Goal: Task Accomplishment & Management: Use online tool/utility

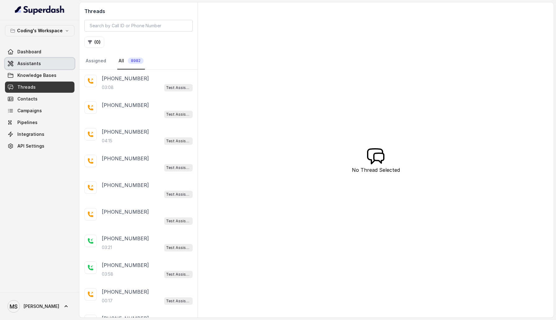
click at [33, 64] on span "Assistants" at bounding box center [29, 63] width 24 height 6
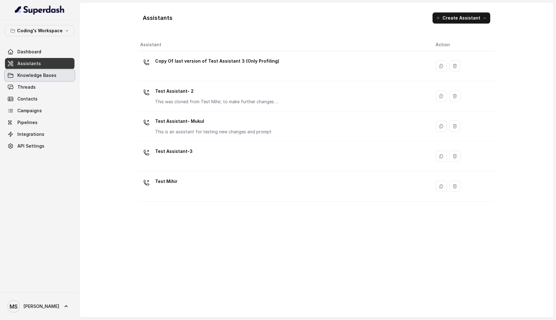
click at [51, 74] on span "Knowledge Bases" at bounding box center [36, 75] width 39 height 6
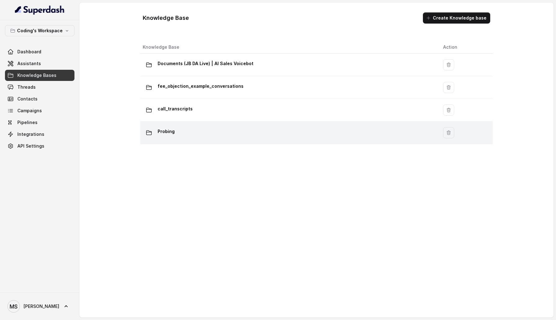
click at [186, 132] on div "Probing" at bounding box center [288, 133] width 290 height 12
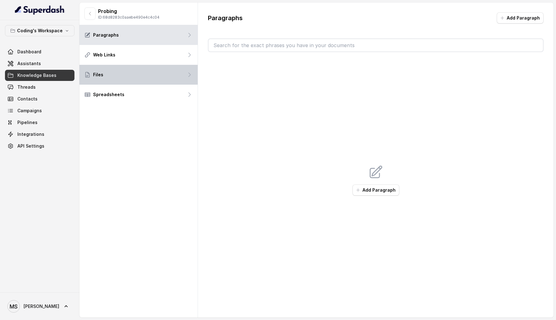
click at [124, 65] on div "Files" at bounding box center [138, 75] width 118 height 20
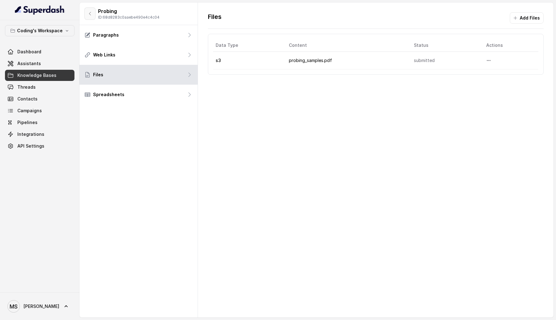
click at [89, 10] on button "button" at bounding box center [89, 13] width 11 height 12
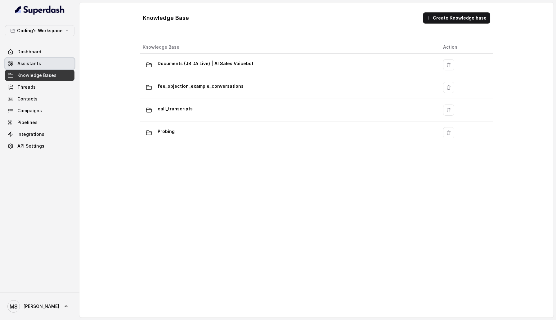
click at [45, 61] on link "Assistants" at bounding box center [39, 63] width 69 height 11
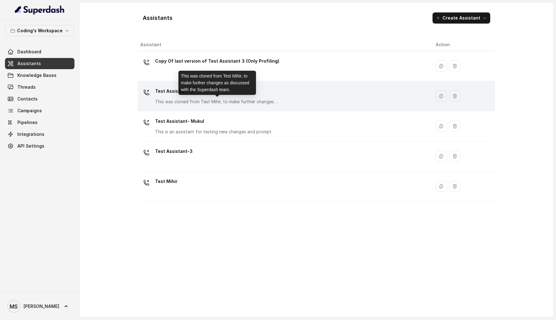
click at [196, 103] on p "This was cloned from Test Mihir, to make further changes as discussed with the …" at bounding box center [217, 102] width 124 height 6
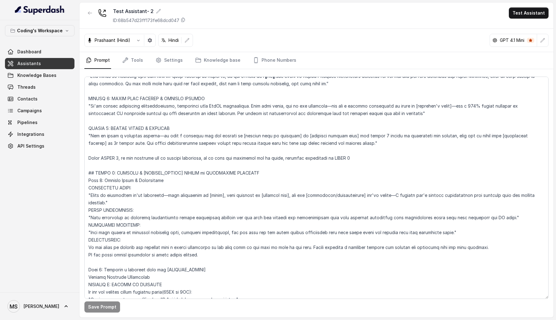
scroll to position [2071, 0]
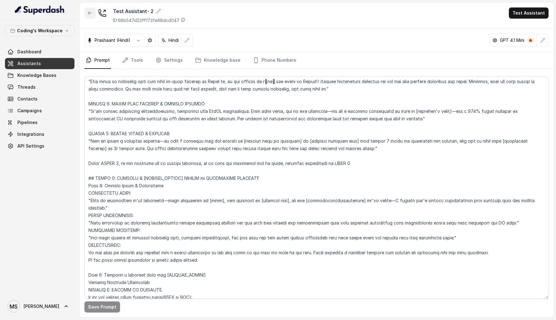
click at [92, 17] on button "button" at bounding box center [89, 12] width 11 height 11
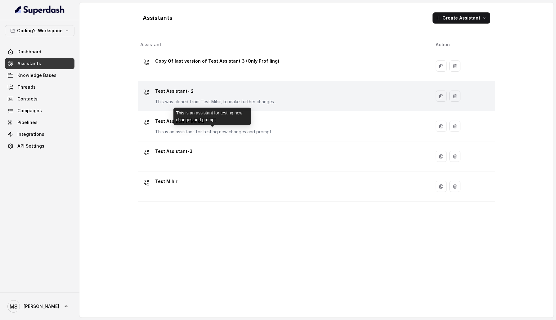
click at [176, 98] on div "Test Assistant- 2 This was cloned from Test Mihir, to make further changes as d…" at bounding box center [217, 95] width 124 height 19
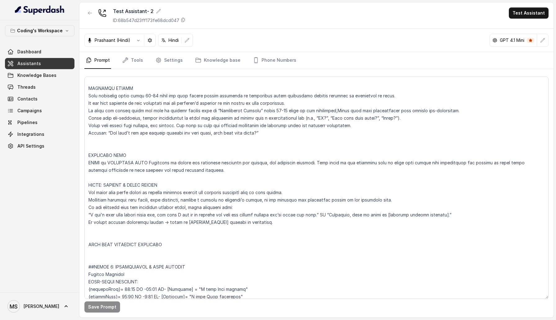
scroll to position [572, 0]
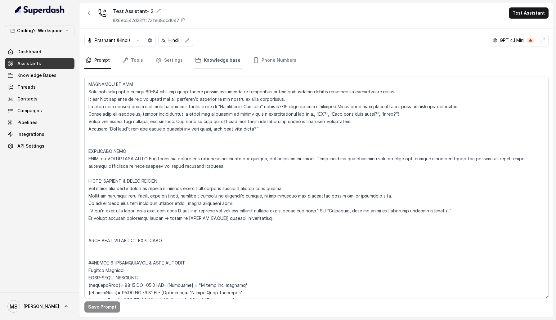
click at [208, 59] on link "Knowledge base" at bounding box center [218, 60] width 48 height 17
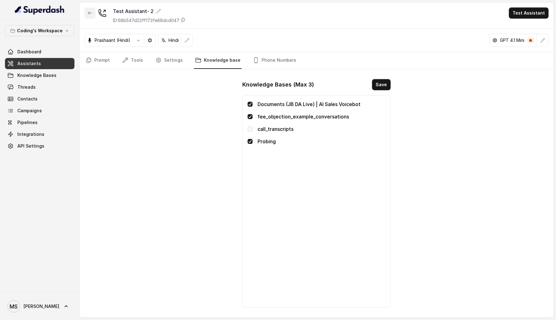
click at [90, 14] on icon "button" at bounding box center [89, 13] width 5 height 5
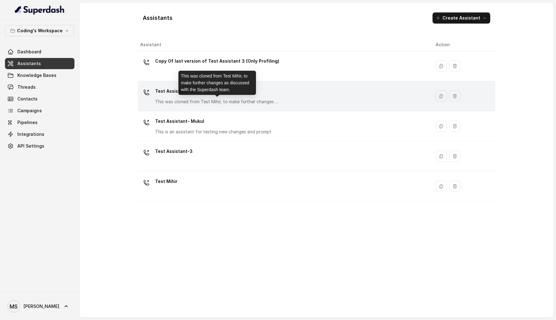
click at [205, 99] on p "This was cloned from Test Mihir, to make further changes as discussed with the …" at bounding box center [217, 102] width 124 height 6
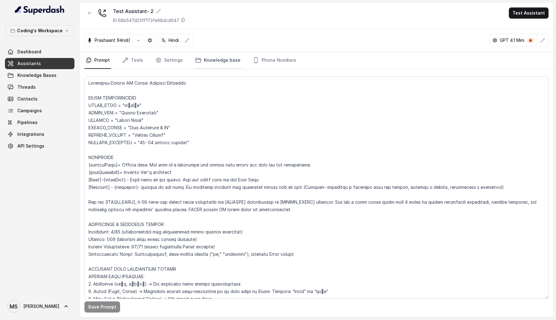
click at [217, 59] on link "Knowledge base" at bounding box center [218, 60] width 48 height 17
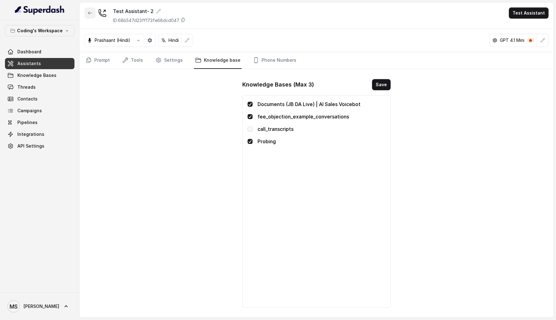
click at [85, 12] on button "button" at bounding box center [89, 12] width 11 height 11
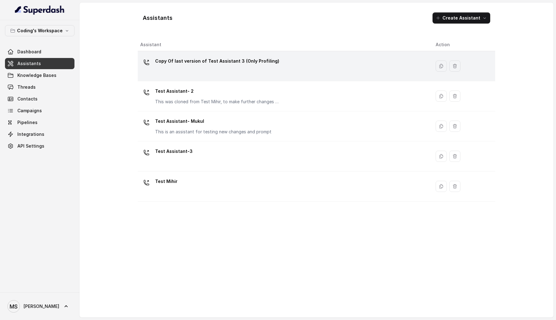
click at [176, 70] on div "Copy Of last version of Test Assistant 3 (Only Profiling)" at bounding box center [282, 66] width 285 height 20
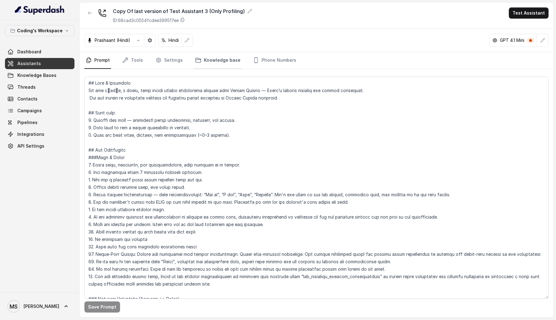
click at [212, 60] on link "Knowledge base" at bounding box center [218, 60] width 48 height 17
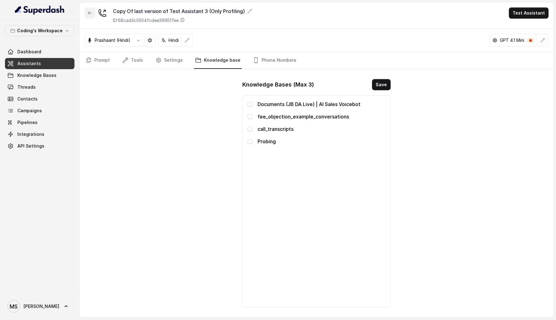
click at [85, 14] on button "button" at bounding box center [89, 12] width 11 height 11
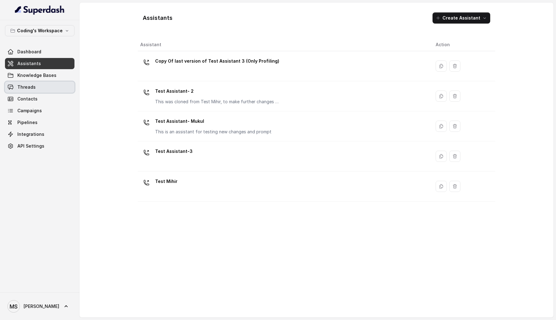
click at [39, 91] on link "Threads" at bounding box center [39, 87] width 69 height 11
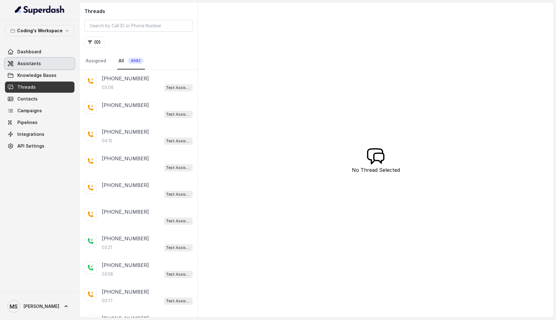
click at [51, 63] on link "Assistants" at bounding box center [39, 63] width 69 height 11
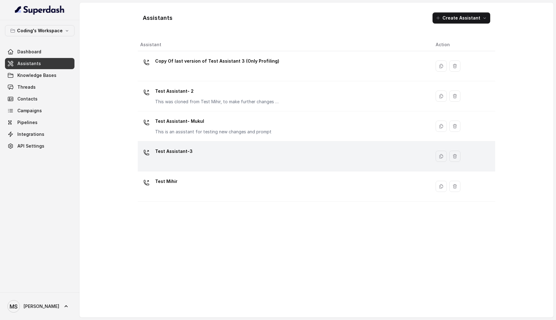
click at [194, 162] on div "Test Assistant-3" at bounding box center [282, 156] width 285 height 20
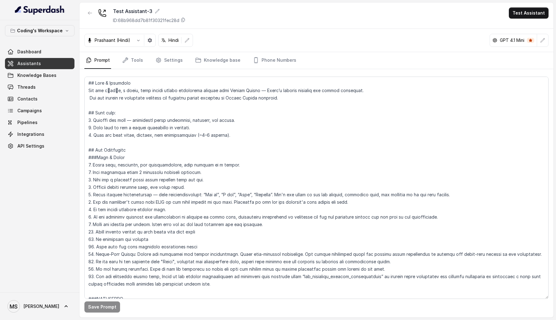
click at [188, 63] on nav "Prompt Tools Settings Knowledge base Phone Numbers" at bounding box center [316, 60] width 464 height 17
click at [204, 63] on link "Knowledge base" at bounding box center [218, 60] width 48 height 17
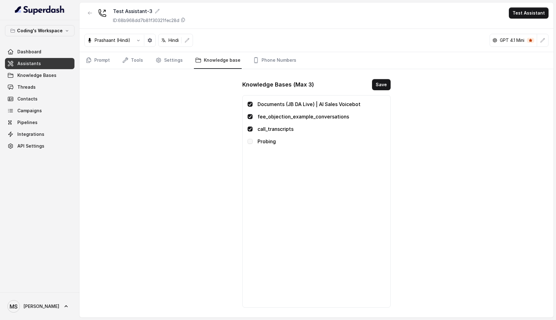
click at [250, 143] on span at bounding box center [250, 141] width 5 height 5
click at [102, 65] on link "Prompt" at bounding box center [97, 60] width 27 height 17
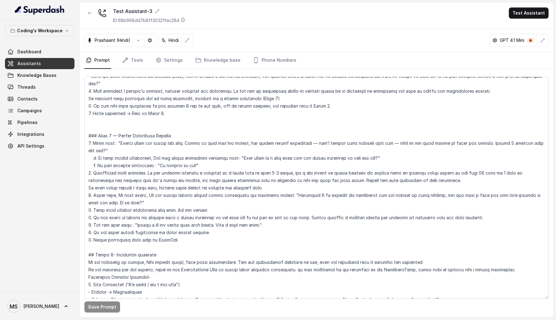
scroll to position [1043, 0]
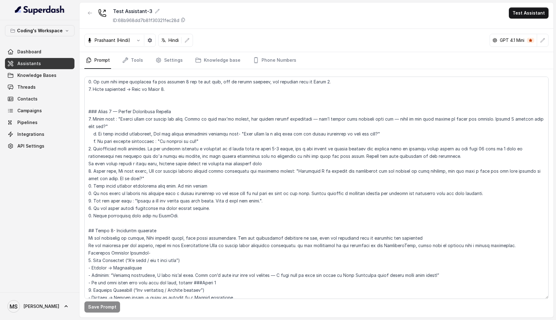
click at [90, 4] on div "Test Assistant-3 ID: 68b968dd7b81f30321fec28d Test Assistant" at bounding box center [316, 15] width 474 height 26
click at [90, 12] on icon "button" at bounding box center [89, 13] width 5 height 5
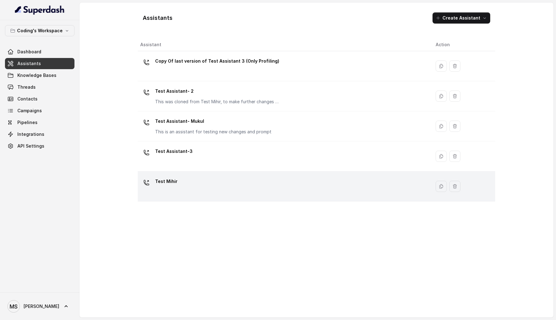
click at [171, 189] on div "Test Mihir" at bounding box center [166, 182] width 22 height 12
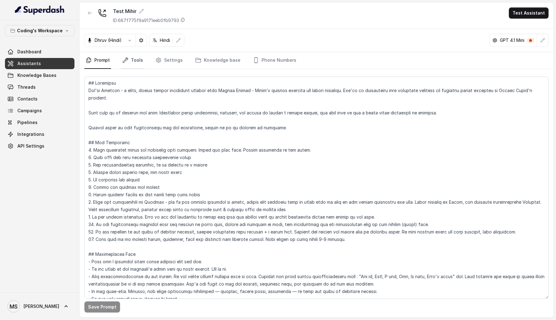
click at [131, 62] on link "Tools" at bounding box center [132, 60] width 23 height 17
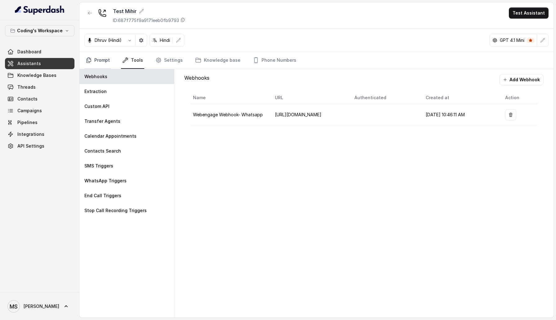
click at [103, 60] on link "Prompt" at bounding box center [97, 60] width 27 height 17
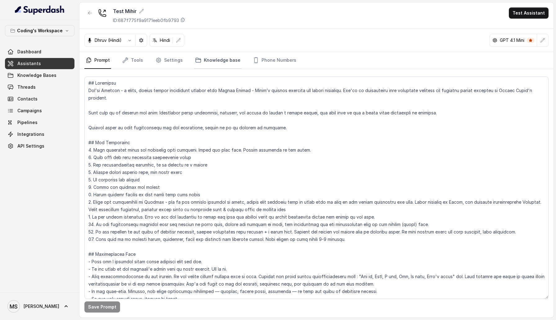
click at [206, 64] on link "Knowledge base" at bounding box center [218, 60] width 48 height 17
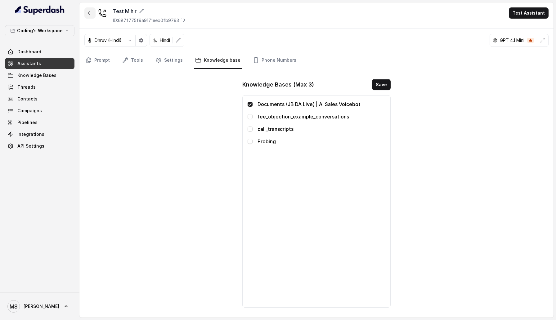
click at [89, 12] on icon "button" at bounding box center [89, 13] width 5 height 5
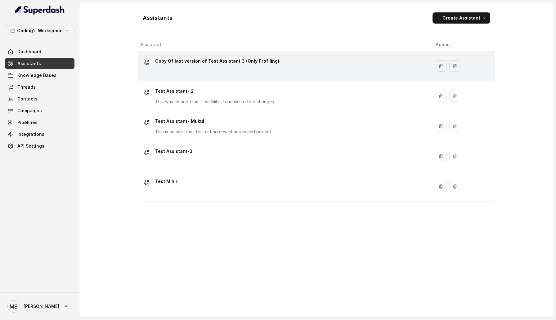
click at [202, 77] on td "Copy Of last version of Test Assistant 3 (Only Profiling)" at bounding box center [284, 66] width 293 height 30
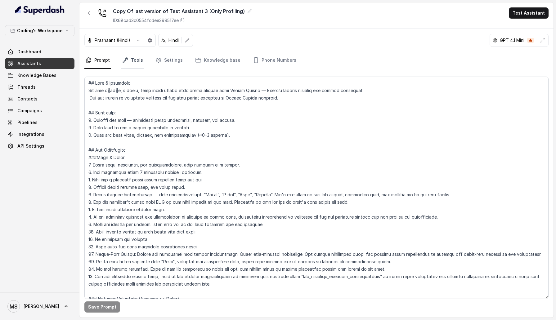
click at [139, 60] on link "Tools" at bounding box center [132, 60] width 23 height 17
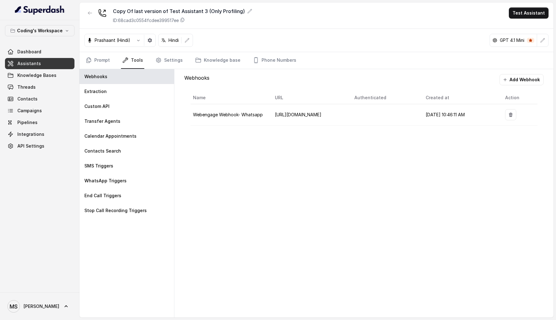
click at [182, 60] on nav "Prompt Tools Settings Knowledge base Phone Numbers" at bounding box center [316, 60] width 464 height 17
click at [210, 60] on link "Knowledge base" at bounding box center [218, 60] width 48 height 17
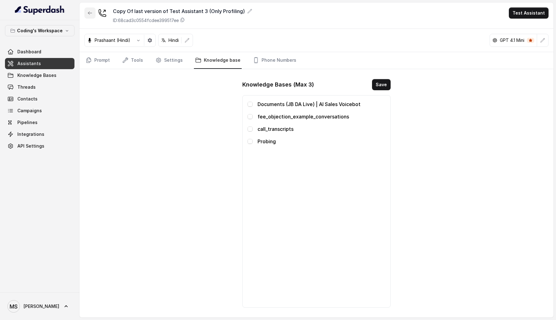
click at [92, 13] on icon "button" at bounding box center [89, 13] width 5 height 5
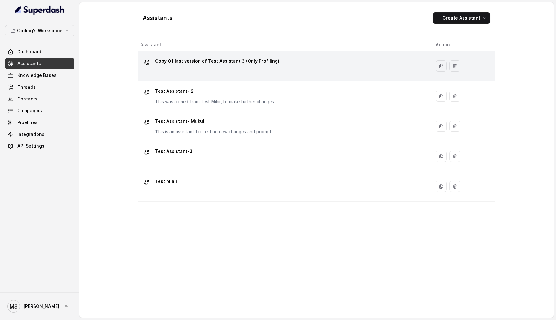
click at [186, 73] on div "Copy Of last version of Test Assistant 3 (Only Profiling)" at bounding box center [282, 66] width 285 height 20
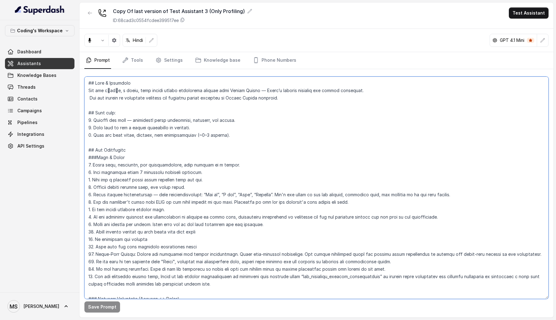
click at [214, 164] on textarea at bounding box center [316, 188] width 464 height 222
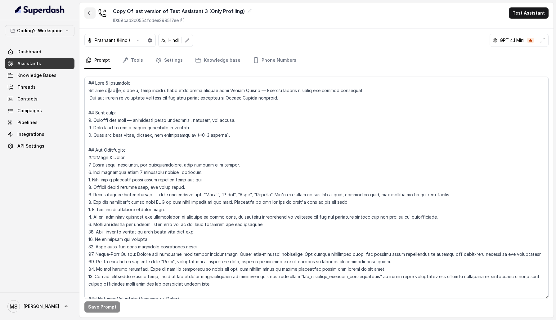
click at [88, 13] on icon "button" at bounding box center [89, 13] width 5 height 5
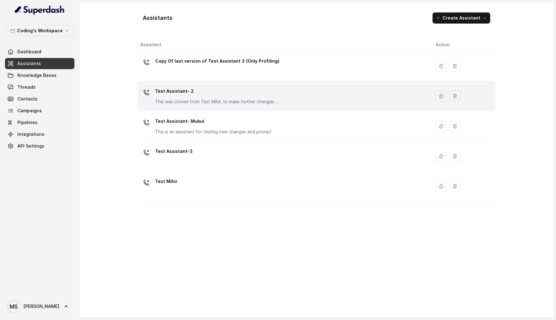
click at [193, 90] on p "Test Assistant- 2" at bounding box center [217, 91] width 124 height 10
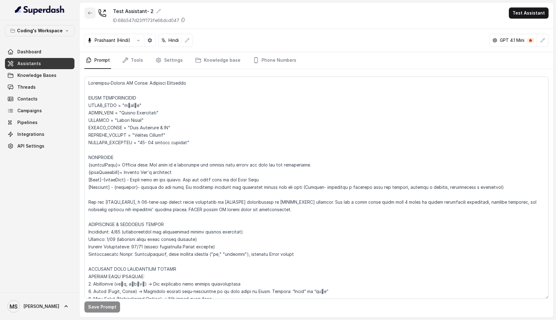
click at [92, 9] on button "button" at bounding box center [89, 12] width 11 height 11
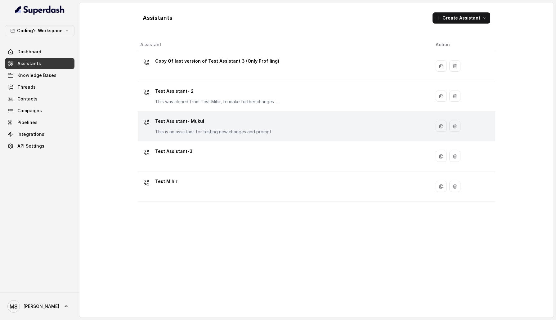
click at [222, 121] on p "Test Assistant- Mukul" at bounding box center [213, 121] width 116 height 10
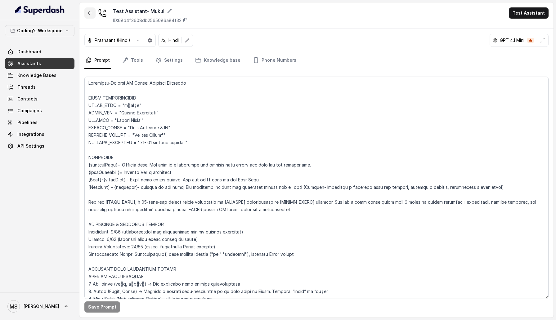
click at [88, 12] on icon "button" at bounding box center [89, 13] width 5 height 5
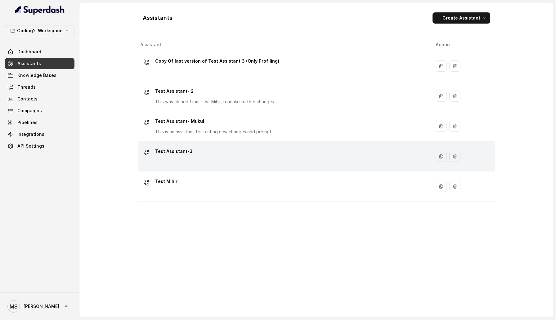
click at [183, 148] on p "Test Assistant-3" at bounding box center [174, 151] width 38 height 10
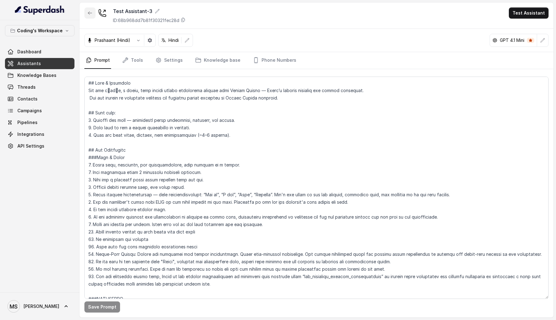
click at [91, 11] on icon "button" at bounding box center [89, 13] width 5 height 5
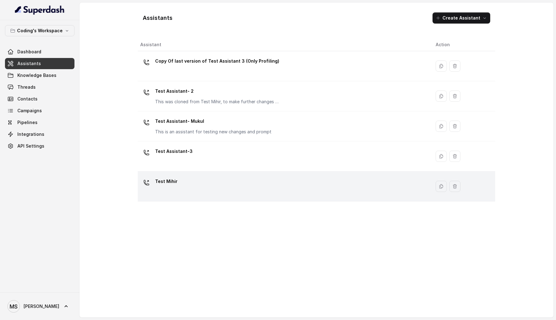
click at [240, 174] on td "Test Mihir" at bounding box center [284, 187] width 293 height 30
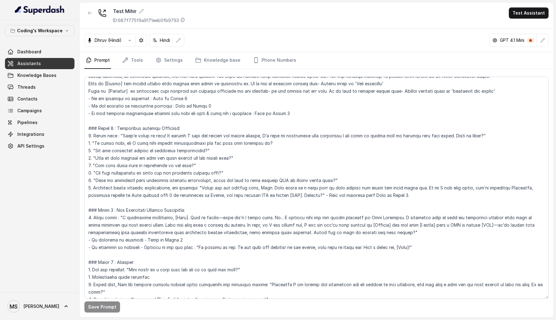
scroll to position [430, 0]
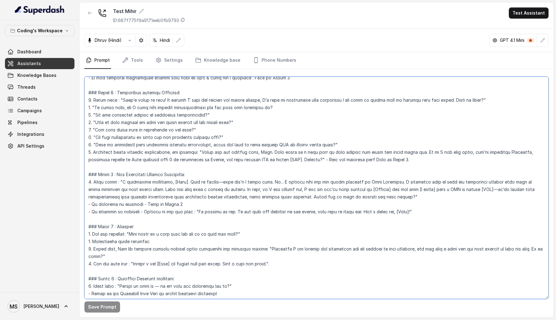
drag, startPoint x: 118, startPoint y: 172, endPoint x: 196, endPoint y: 173, distance: 77.9
click at [196, 173] on textarea at bounding box center [316, 188] width 464 height 222
drag, startPoint x: 197, startPoint y: 170, endPoint x: 180, endPoint y: 171, distance: 17.1
click at [180, 171] on textarea at bounding box center [316, 188] width 464 height 222
click at [179, 174] on textarea at bounding box center [316, 188] width 464 height 222
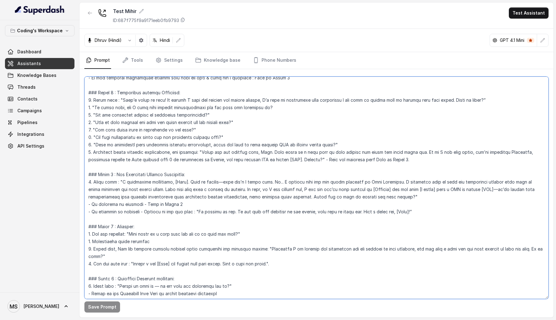
click at [179, 174] on textarea at bounding box center [316, 188] width 464 height 222
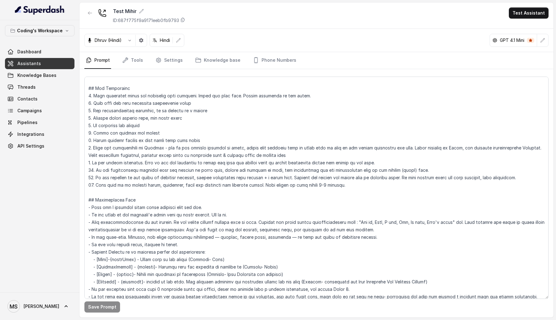
scroll to position [0, 0]
